Goal: Information Seeking & Learning: Learn about a topic

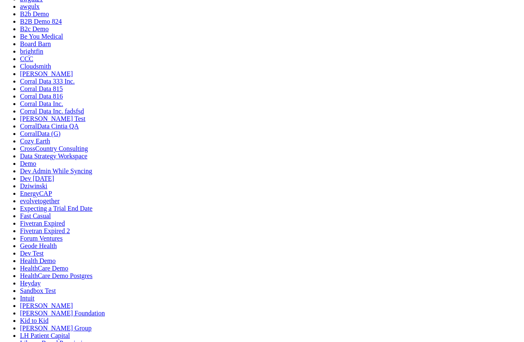
scroll to position [0, 0]
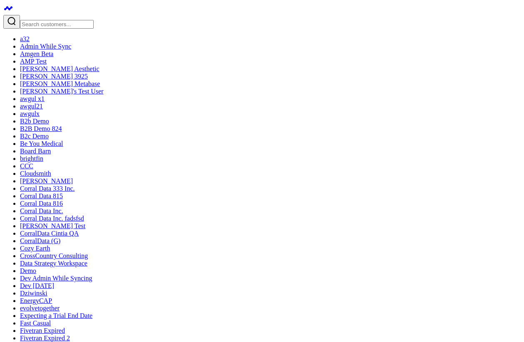
drag, startPoint x: 225, startPoint y: 111, endPoint x: 225, endPoint y: 187, distance: 76.2
drag, startPoint x: 131, startPoint y: 166, endPoint x: 164, endPoint y: 133, distance: 46.5
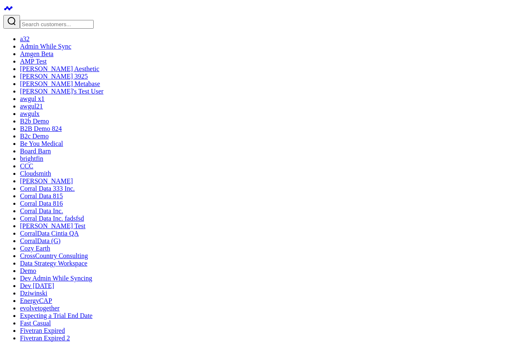
drag, startPoint x: 156, startPoint y: 91, endPoint x: 324, endPoint y: 137, distance: 173.5
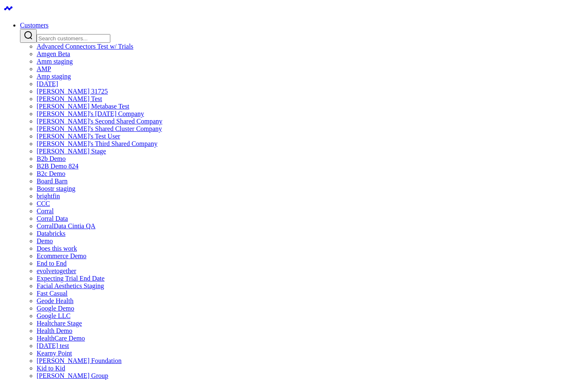
click at [110, 34] on input "Search customers input" at bounding box center [74, 38] width 74 height 9
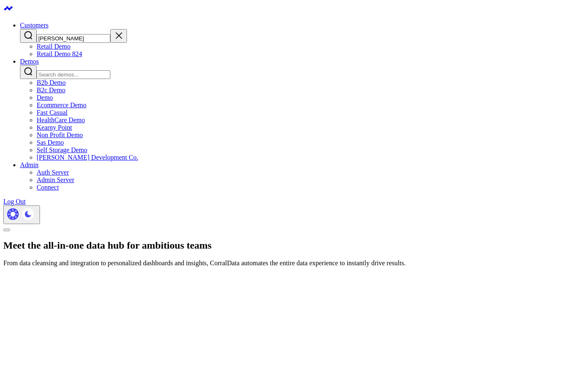
type input "reta"
click at [82, 57] on link "Retail Demo 824" at bounding box center [59, 53] width 45 height 7
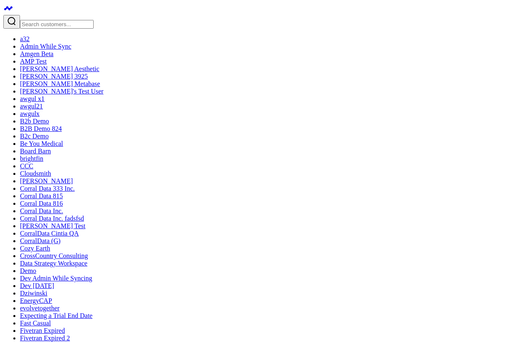
drag, startPoint x: 206, startPoint y: 133, endPoint x: 167, endPoint y: 110, distance: 45.0
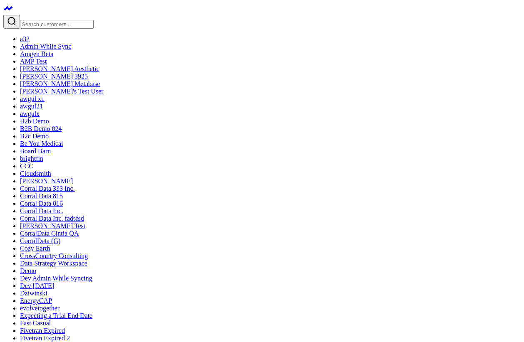
drag, startPoint x: 143, startPoint y: 98, endPoint x: 173, endPoint y: 118, distance: 35.7
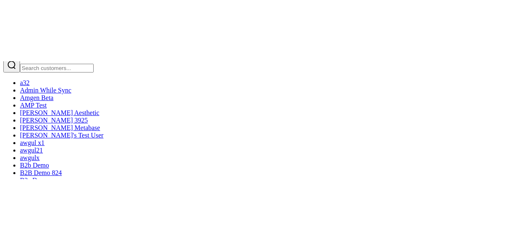
scroll to position [25, 0]
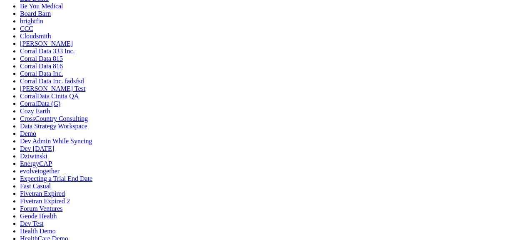
scroll to position [139, 0]
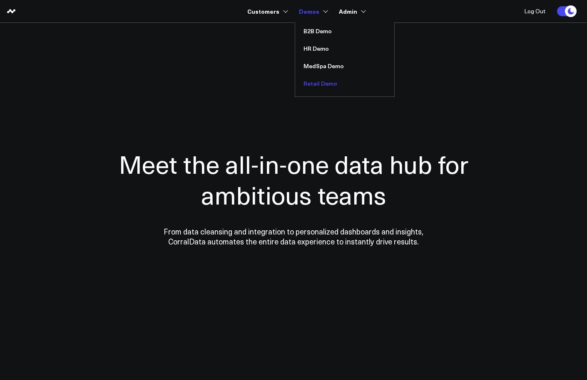
click at [323, 87] on link "Retail Demo" at bounding box center [344, 83] width 99 height 17
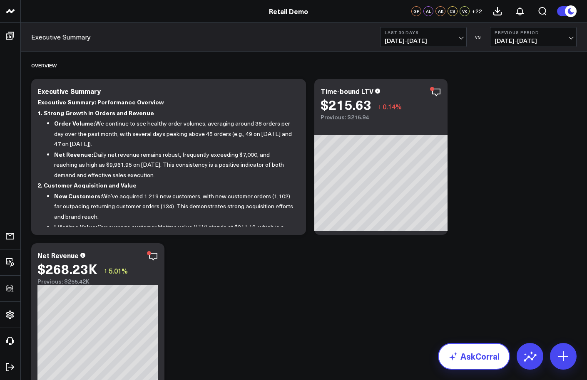
click at [482, 366] on link "AskCorral" at bounding box center [474, 356] width 72 height 27
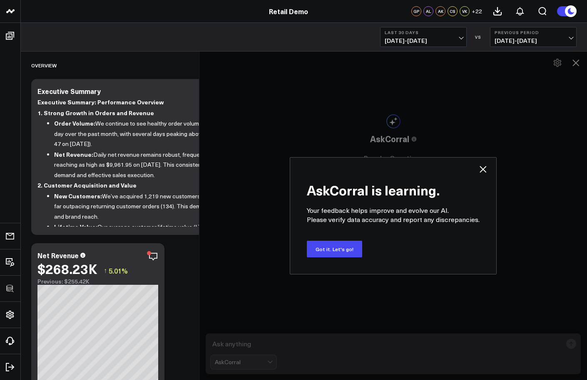
drag, startPoint x: 288, startPoint y: 204, endPoint x: 180, endPoint y: 209, distance: 107.9
click at [197, 208] on div at bounding box center [199, 215] width 4 height 329
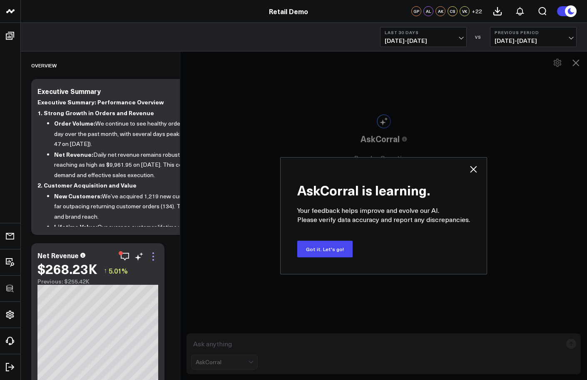
click at [153, 259] on icon at bounding box center [153, 260] width 2 height 2
click at [475, 171] on icon at bounding box center [473, 169] width 10 height 10
